Goal: Information Seeking & Learning: Check status

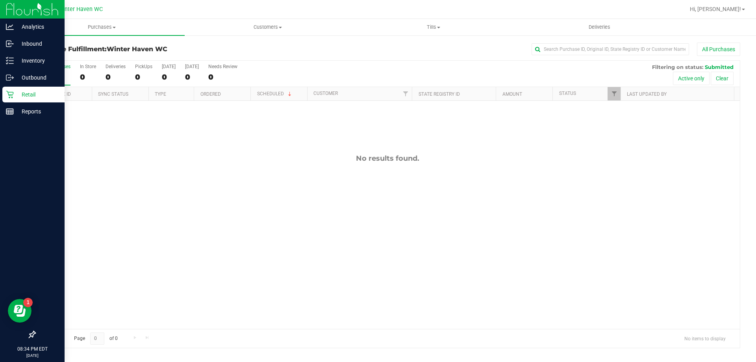
click at [37, 93] on p "Retail" at bounding box center [37, 94] width 47 height 9
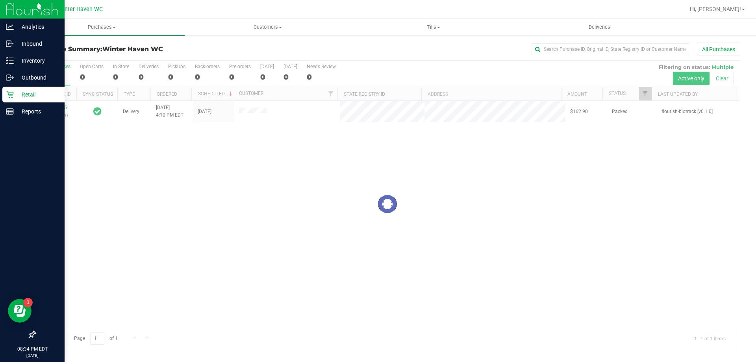
click at [16, 95] on p "Retail" at bounding box center [37, 94] width 47 height 9
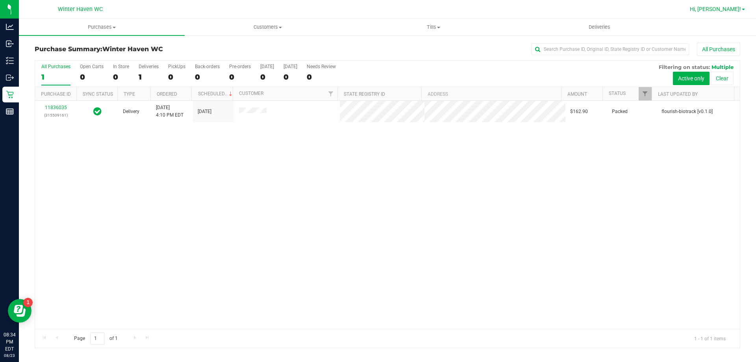
click at [736, 9] on span "Hi, [PERSON_NAME]!" at bounding box center [715, 9] width 51 height 6
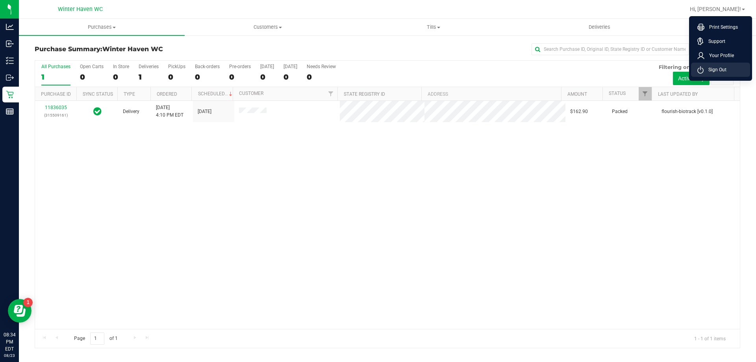
click at [712, 71] on span "Sign Out" at bounding box center [715, 70] width 23 height 8
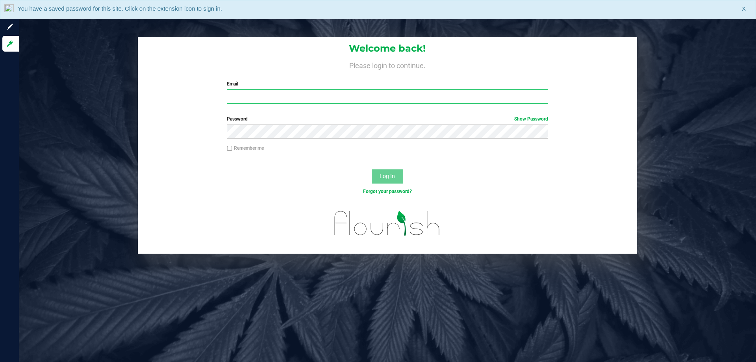
click at [328, 102] on input "Email" at bounding box center [387, 96] width 321 height 14
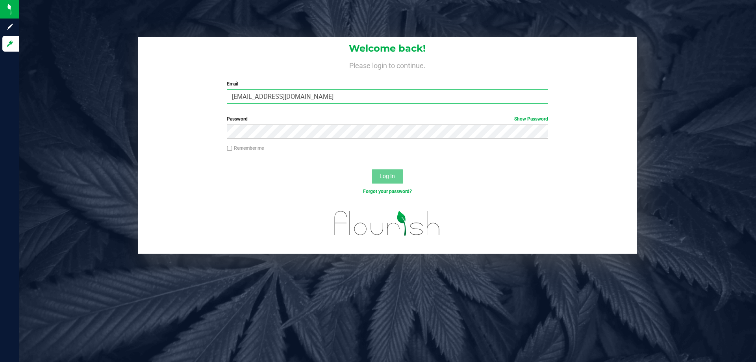
type input "[EMAIL_ADDRESS][DOMAIN_NAME]"
click at [372, 169] on button "Log In" at bounding box center [388, 176] width 32 height 14
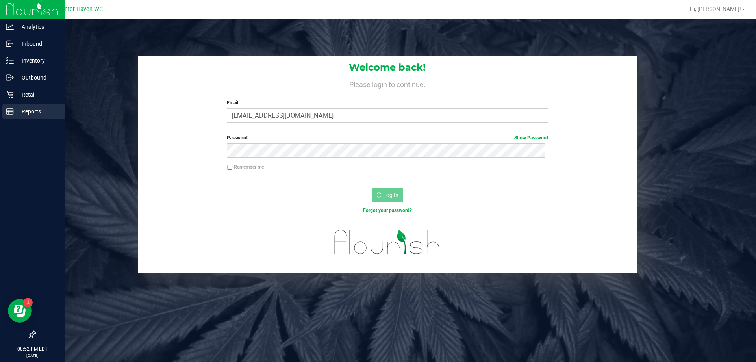
click at [26, 113] on p "Reports" at bounding box center [37, 111] width 47 height 9
click at [15, 114] on p "Reports" at bounding box center [37, 111] width 47 height 9
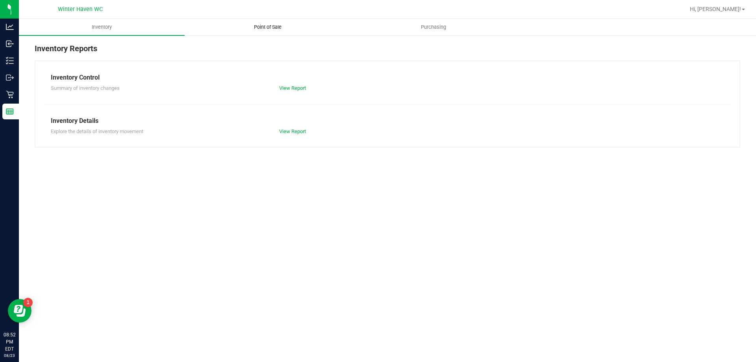
click at [262, 28] on span "Point of Sale" at bounding box center [267, 27] width 49 height 7
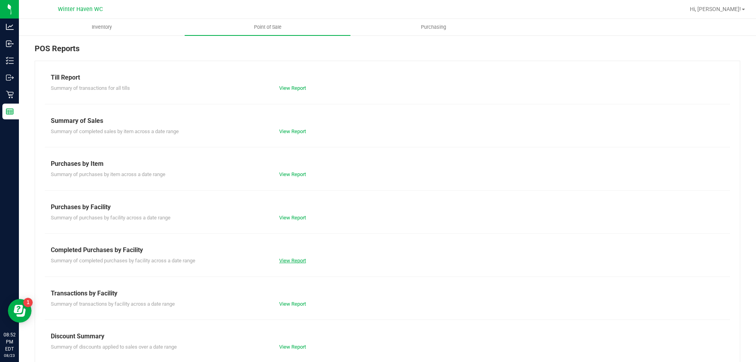
click at [290, 261] on link "View Report" at bounding box center [292, 261] width 27 height 6
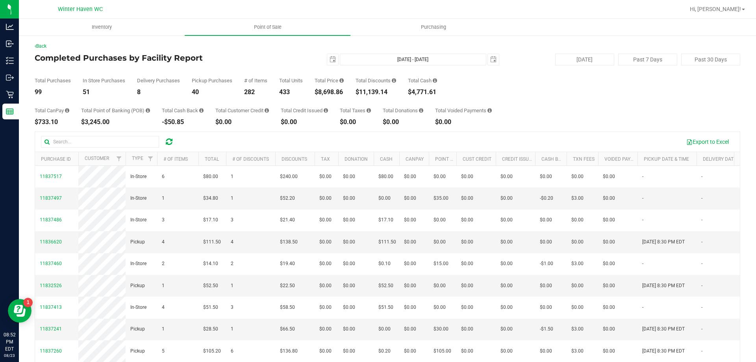
drag, startPoint x: 345, startPoint y: 93, endPoint x: 318, endPoint y: 89, distance: 27.4
click at [318, 89] on div "$8,698.86" at bounding box center [329, 92] width 29 height 6
click at [351, 98] on div "Total CanPay $733.10 Total Point of Banking (POB) $3,245.00 Total Cash Back -$5…" at bounding box center [388, 110] width 706 height 30
click at [330, 61] on span "select" at bounding box center [333, 59] width 6 height 6
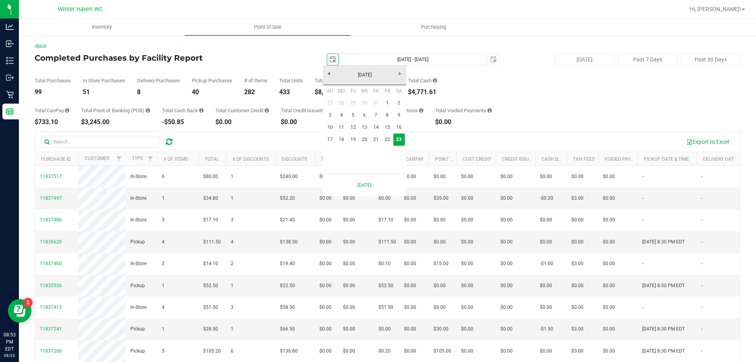
scroll to position [0, 20]
click at [328, 139] on link "17" at bounding box center [330, 140] width 11 height 12
type input "2025-08-17"
type input "Aug 17, 2025 - Aug 23, 2025"
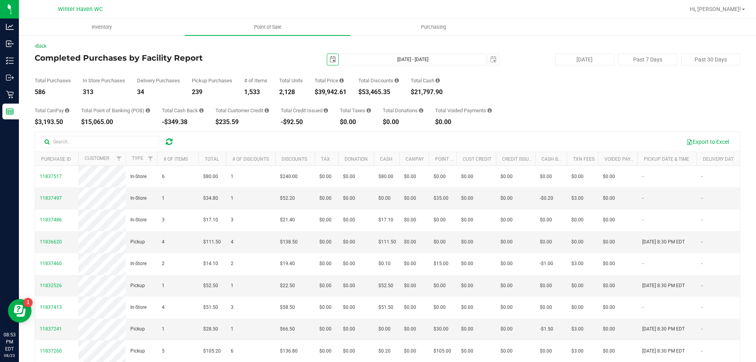
click at [327, 59] on span "select" at bounding box center [332, 59] width 11 height 11
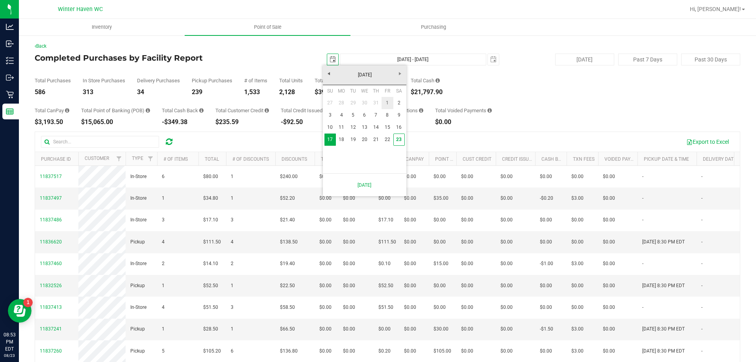
click at [385, 103] on link "1" at bounding box center [387, 103] width 11 height 12
type input "2025-08-01"
type input "Aug 1, 2025 - Aug 23, 2025"
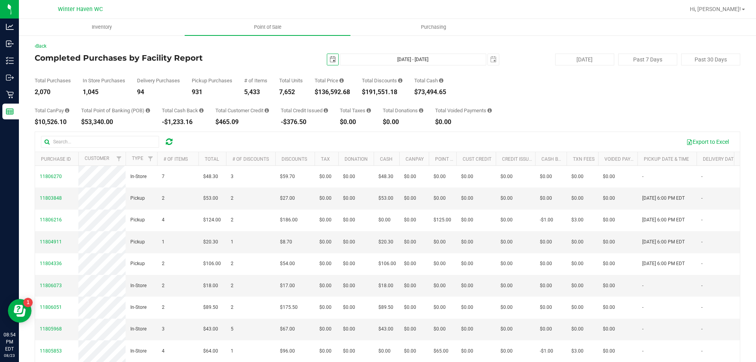
click at [327, 63] on span "select" at bounding box center [332, 59] width 11 height 11
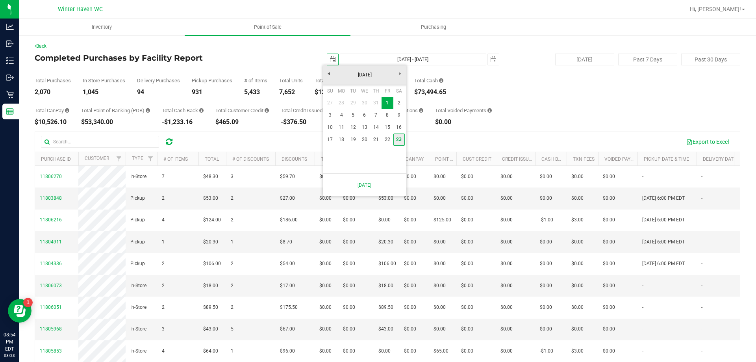
click at [402, 140] on link "23" at bounding box center [399, 140] width 11 height 12
type input "2025-08-23"
type input "Aug 23, 2025 - Aug 23, 2025"
